Goal: Use online tool/utility: Utilize a website feature to perform a specific function

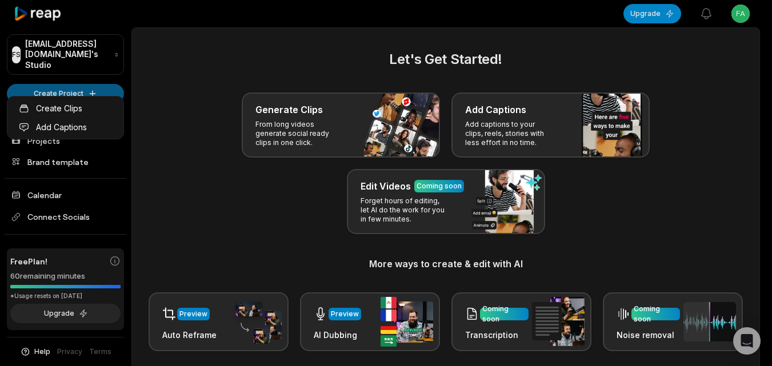
click at [69, 78] on html "FS [EMAIL_ADDRESS][DOMAIN_NAME]'s Studio Create Project Home Projects Brand tem…" at bounding box center [386, 183] width 772 height 366
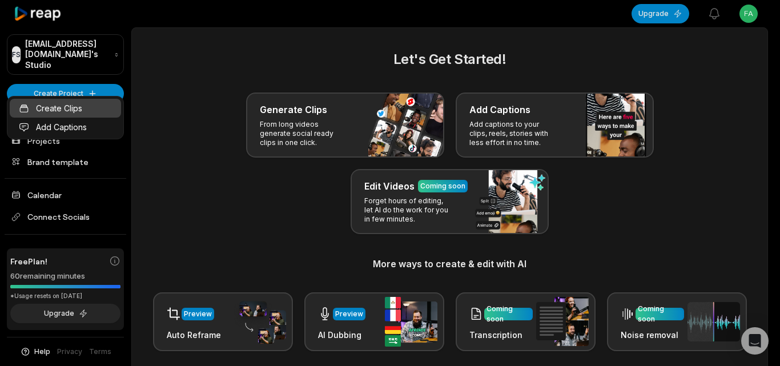
click at [87, 106] on link "Create Clips" at bounding box center [65, 108] width 111 height 19
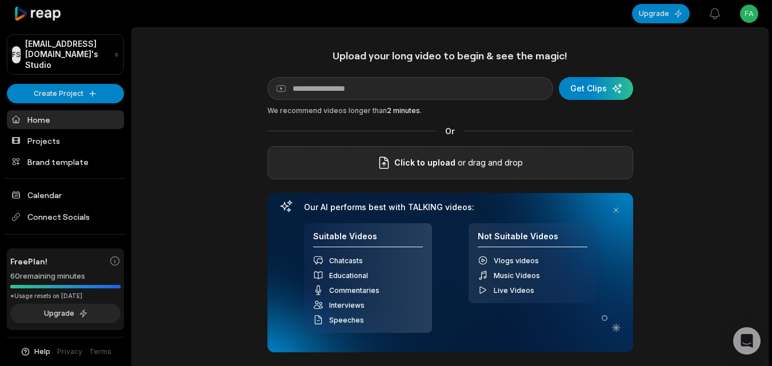
click at [383, 155] on div "Click to upload or drag and drop" at bounding box center [450, 162] width 366 height 33
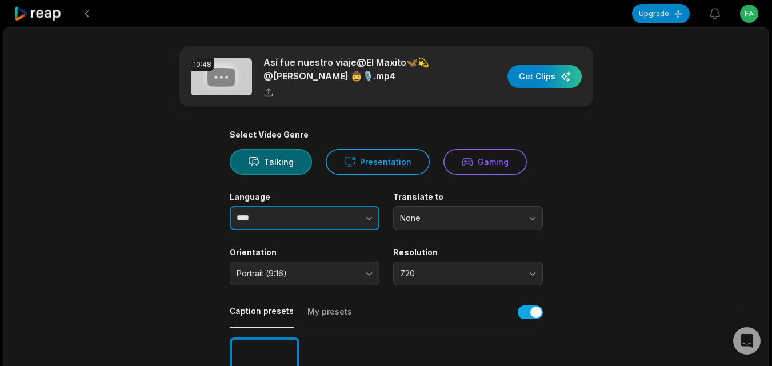
click at [320, 222] on button "button" at bounding box center [346, 218] width 65 height 24
type input "*******"
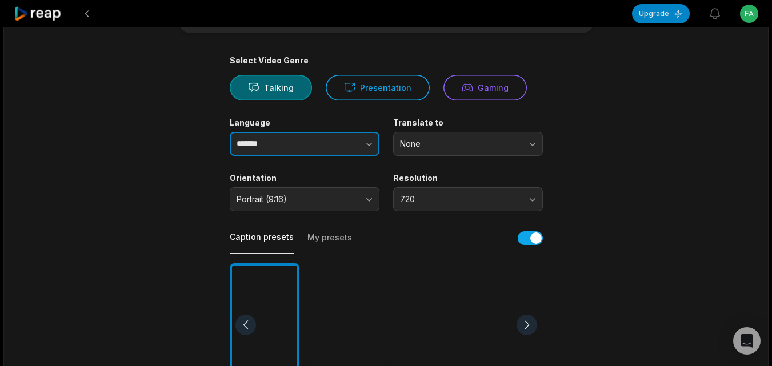
scroll to position [171, 0]
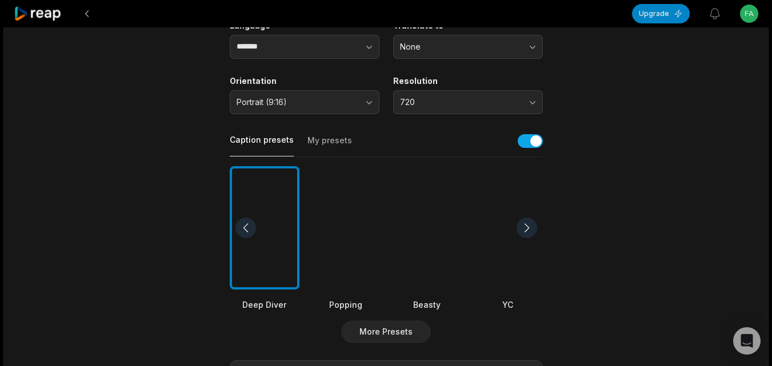
click at [433, 244] on div at bounding box center [427, 228] width 70 height 124
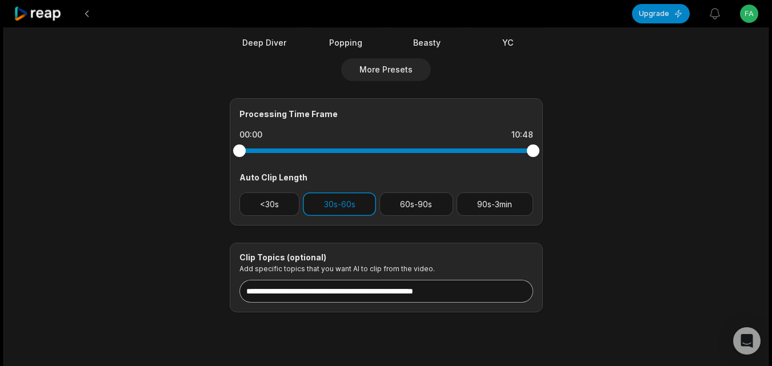
scroll to position [457, 0]
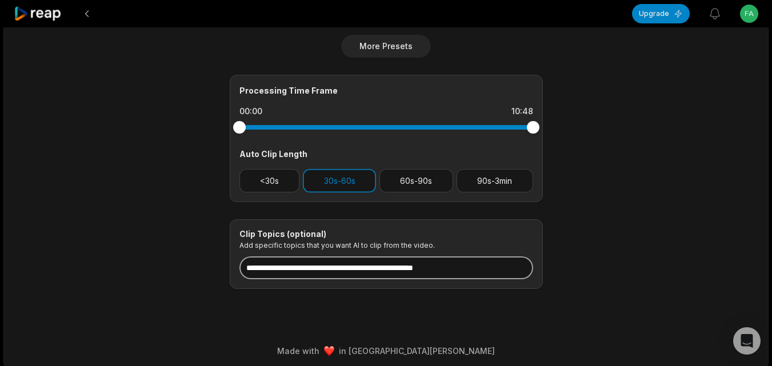
click at [370, 274] on input at bounding box center [386, 268] width 294 height 23
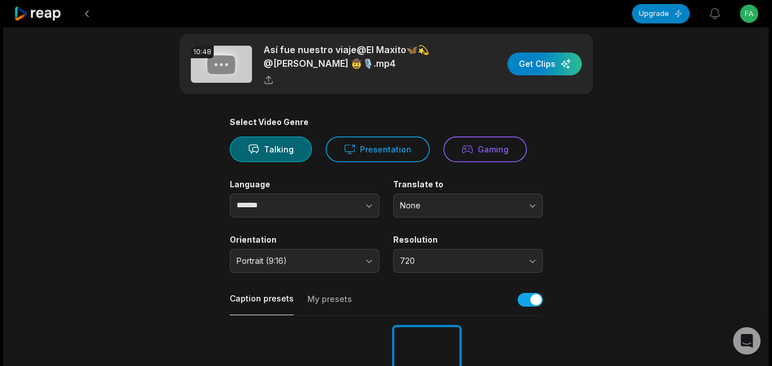
scroll to position [0, 0]
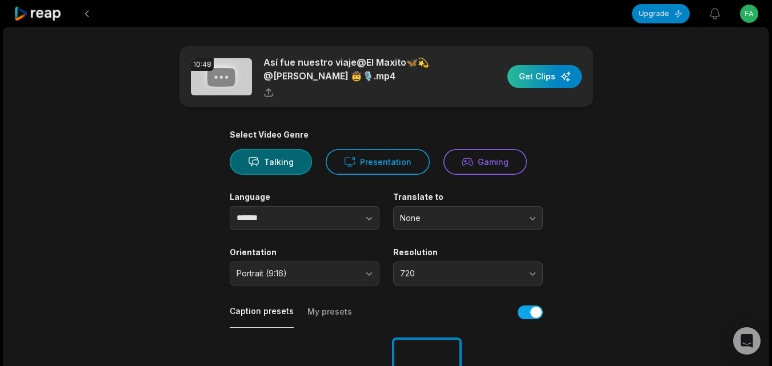
type input "**********"
drag, startPoint x: 562, startPoint y: 76, endPoint x: 526, endPoint y: 82, distance: 37.0
click at [562, 76] on div "button" at bounding box center [544, 76] width 74 height 23
